Goal: Complete application form

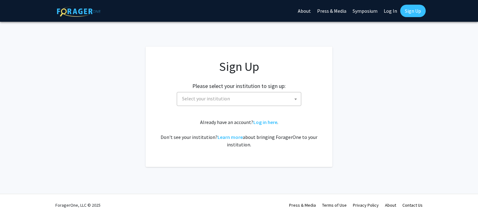
drag, startPoint x: 255, startPoint y: 109, endPoint x: 248, endPoint y: 102, distance: 9.9
click at [252, 106] on div "Sign Up Please select your institution to sign up: Baylor University Brandeis U…" at bounding box center [239, 103] width 162 height 89
click at [248, 102] on span "Select your institution" at bounding box center [239, 98] width 121 height 13
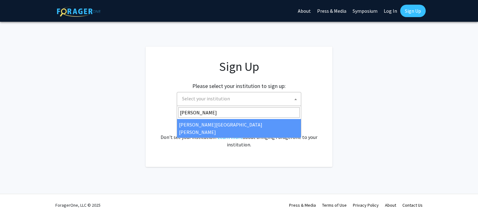
type input "john"
select select "1"
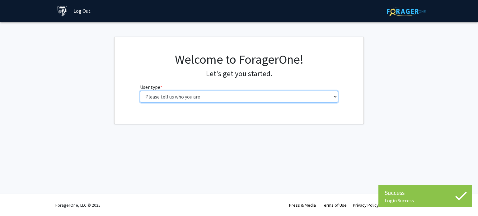
click at [254, 97] on select "Please tell us who you are Undergraduate Student Master's Student Doctoral Cand…" at bounding box center [239, 97] width 198 height 12
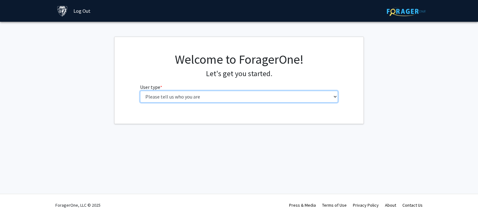
select select "2: masters"
click at [140, 91] on select "Please tell us who you are Undergraduate Student Master's Student Doctoral Cand…" at bounding box center [239, 97] width 198 height 12
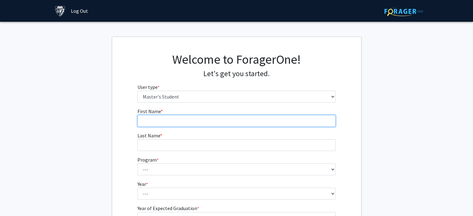
click at [255, 118] on input "First Name * required" at bounding box center [236, 121] width 198 height 12
type input "Teerth"
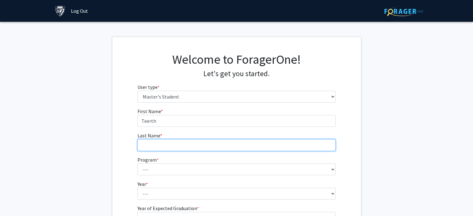
type input "Satwara"
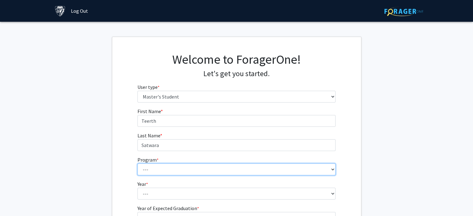
click at [179, 165] on select "--- Anatomy Education Applied and Computational Mathematics Applied Biomedical …" at bounding box center [236, 170] width 198 height 12
select select "53: 42"
click at [137, 164] on select "--- Anatomy Education Applied and Computational Mathematics Applied Biomedical …" at bounding box center [236, 170] width 198 height 12
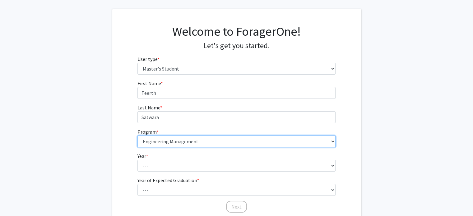
scroll to position [77, 0]
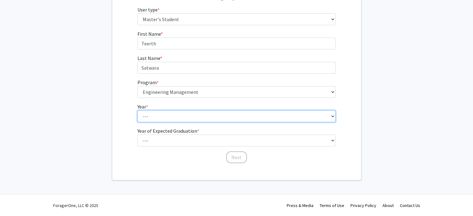
click at [164, 117] on select "--- First Year Second Year" at bounding box center [236, 116] width 198 height 12
select select "2: second_year"
click at [137, 110] on select "--- First Year Second Year" at bounding box center [236, 116] width 198 height 12
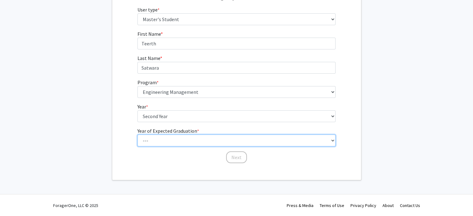
click at [179, 141] on select "--- 2025 2026 2027 2028 2029 2030 2031 2032 2033 2034" at bounding box center [236, 141] width 198 height 12
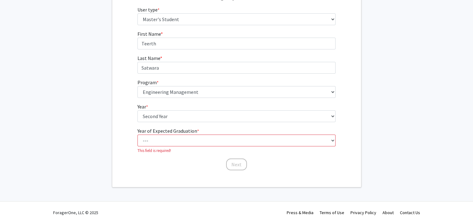
click at [402, 95] on fg-get-started "Welcome to ForagerOne! Let's get you started. User type * required Please tell …" at bounding box center [236, 73] width 473 height 228
click at [318, 140] on select "--- 2025 2026 2027 2028 2029 2030 2031 2032 2033 2034" at bounding box center [236, 141] width 198 height 12
select select "2: 2026"
click at [137, 135] on select "--- 2025 2026 2027 2028 2029 2030 2031 2032 2033 2034" at bounding box center [236, 141] width 198 height 12
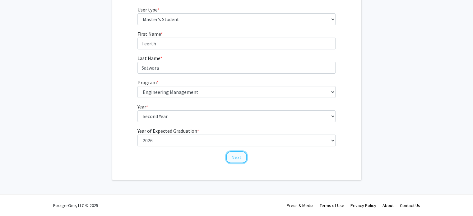
click at [232, 156] on button "Next" at bounding box center [236, 157] width 21 height 12
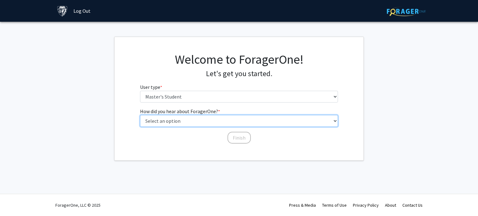
click at [205, 120] on select "Select an option Peer/student recommendation Faculty/staff recommendation Unive…" at bounding box center [239, 121] width 198 height 12
select select "3: university_website"
click at [140, 115] on select "Select an option Peer/student recommendation Faculty/staff recommendation Unive…" at bounding box center [239, 121] width 198 height 12
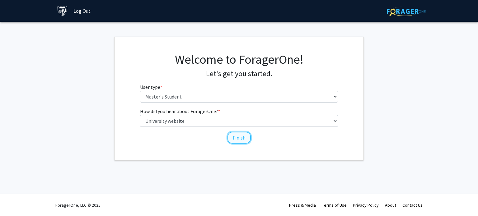
click at [248, 134] on button "Finish" at bounding box center [238, 138] width 23 height 12
